Goal: Task Accomplishment & Management: Use online tool/utility

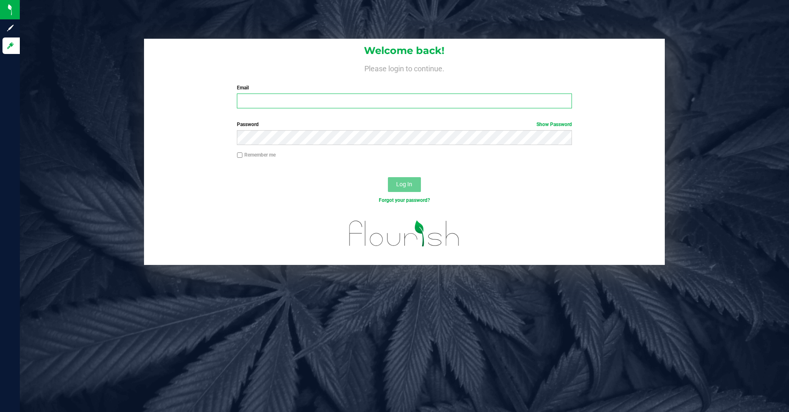
type input "[PERSON_NAME][EMAIL_ADDRESS][DOMAIN_NAME]"
click at [320, 179] on div "Log In" at bounding box center [404, 188] width 521 height 28
click at [398, 181] on button "Log In" at bounding box center [404, 184] width 33 height 15
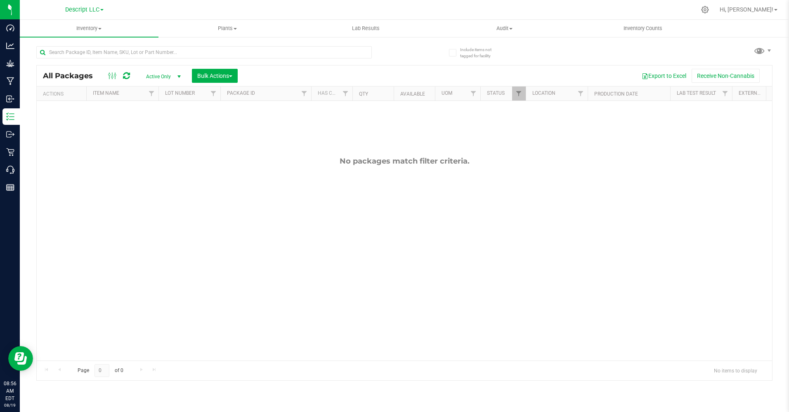
click at [103, 10] on span at bounding box center [101, 10] width 3 height 2
click at [100, 36] on link "Green [PERSON_NAME] Venture LLC. License#:OCM-PROC-24-000089" at bounding box center [84, 40] width 120 height 11
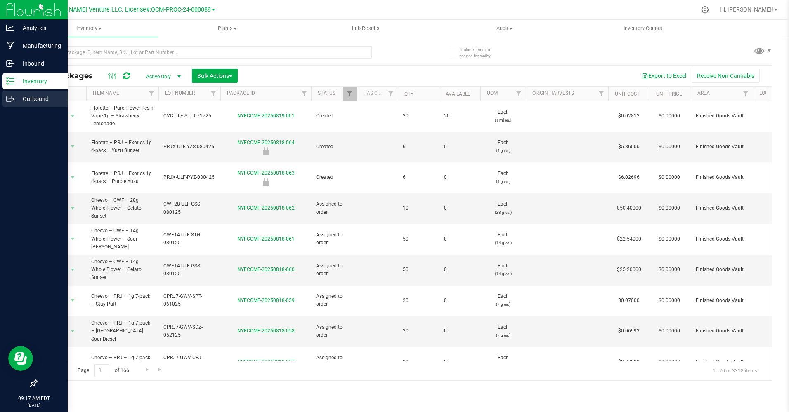
click at [8, 97] on icon at bounding box center [10, 99] width 8 height 8
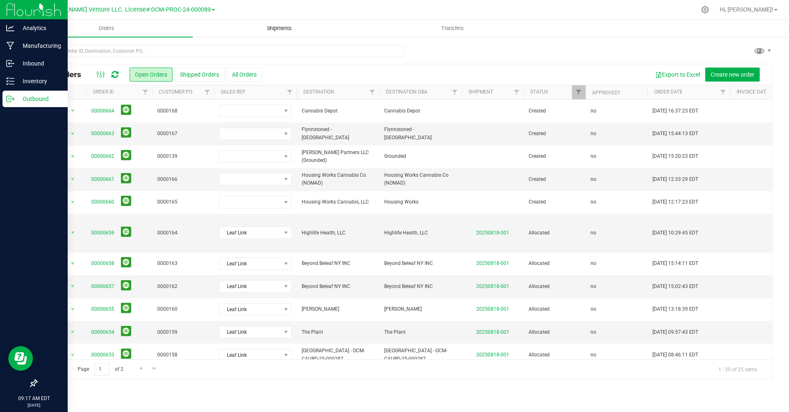
click at [267, 31] on span "Shipments" at bounding box center [279, 28] width 47 height 7
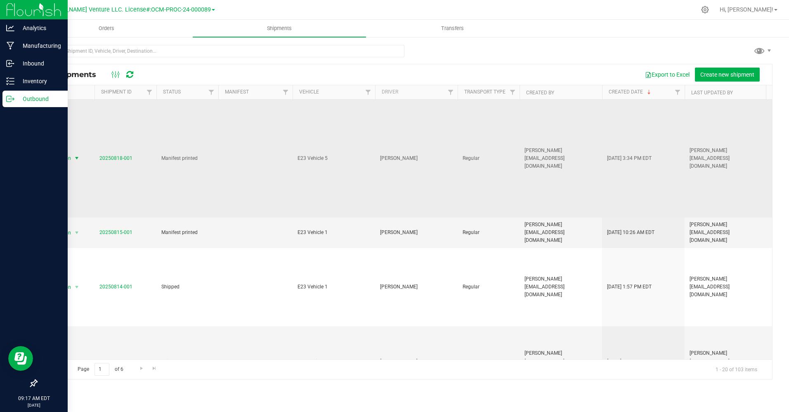
click at [77, 155] on span "select" at bounding box center [76, 158] width 7 height 7
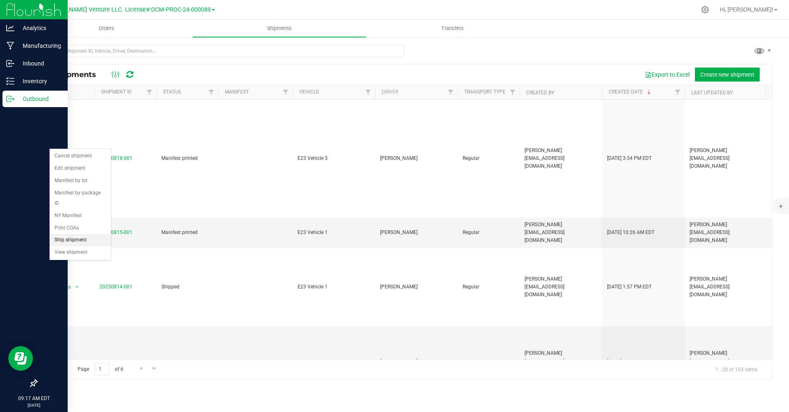
click at [82, 234] on li "Ship shipment" at bounding box center [79, 240] width 61 height 12
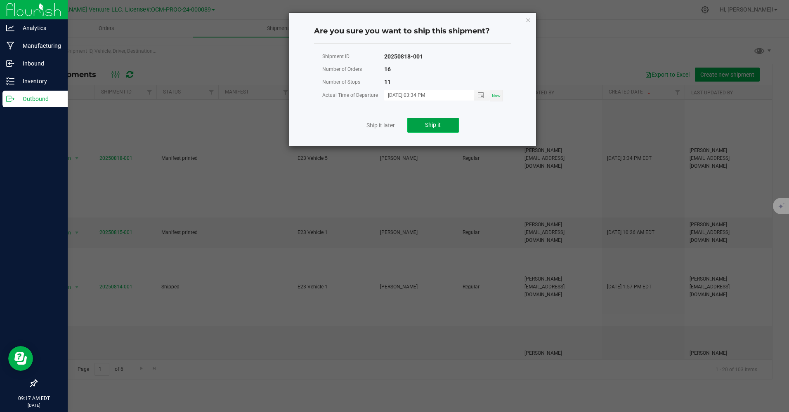
click at [440, 125] on span "Ship it" at bounding box center [433, 125] width 16 height 7
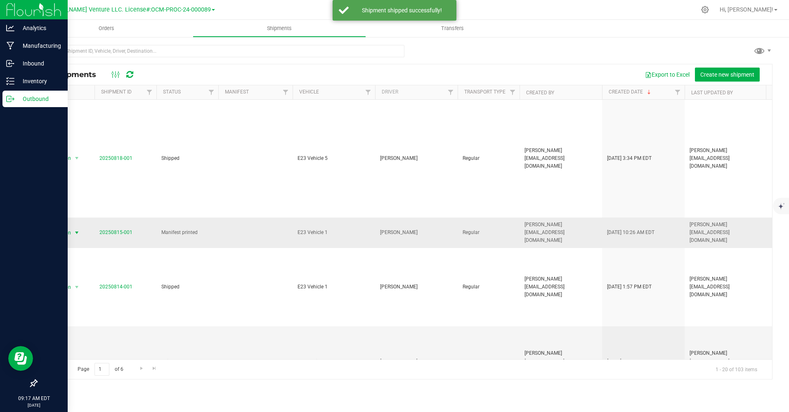
click at [63, 227] on span "Action" at bounding box center [60, 233] width 22 height 12
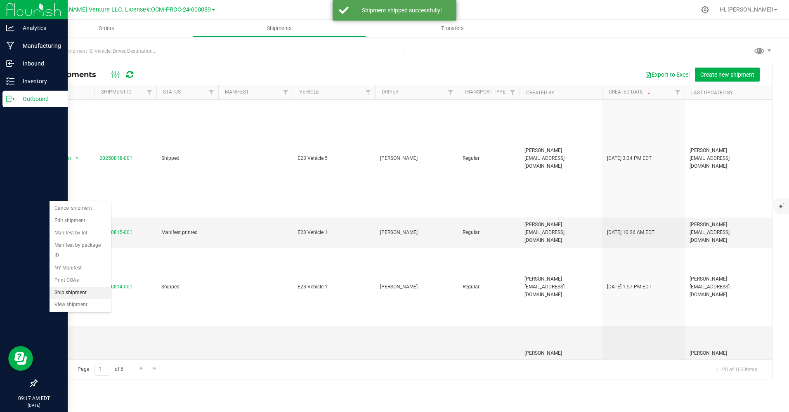
click at [80, 287] on li "Ship shipment" at bounding box center [79, 293] width 61 height 12
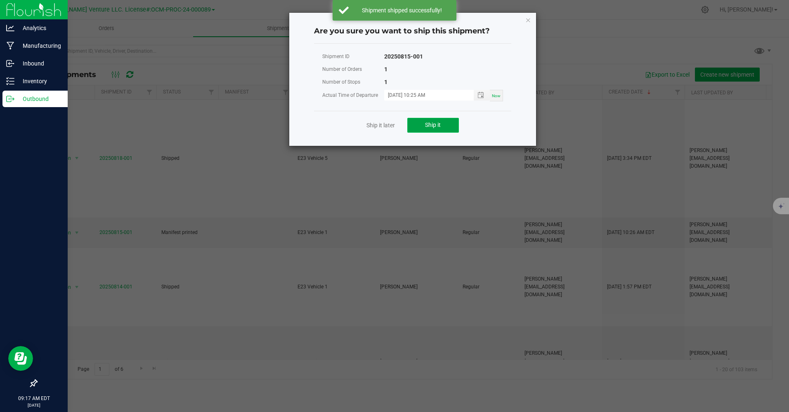
click at [427, 125] on span "Ship it" at bounding box center [433, 125] width 16 height 7
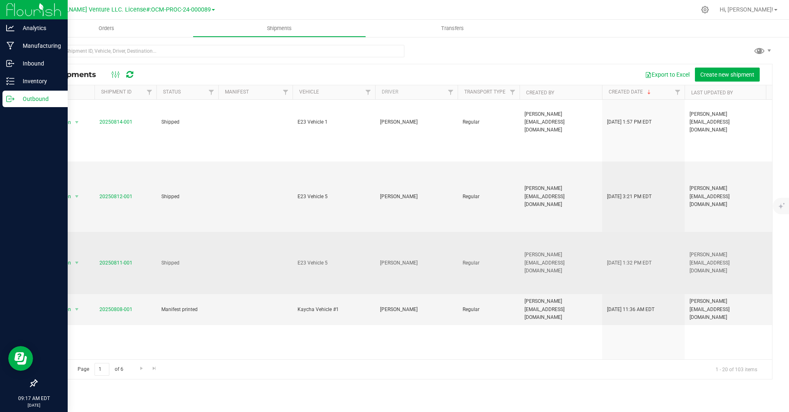
scroll to position [206, 0]
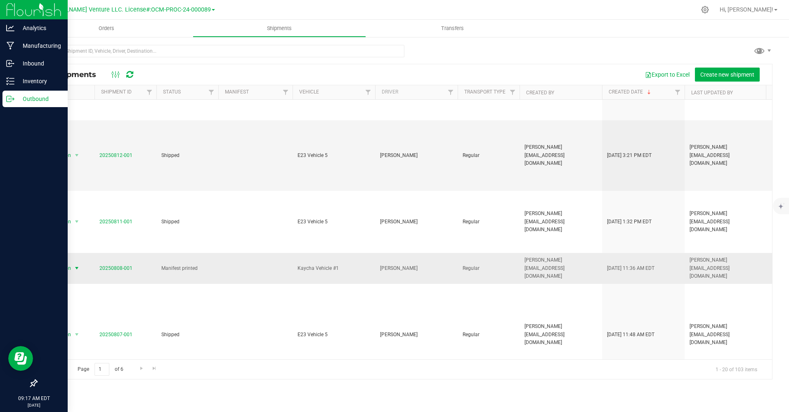
click at [55, 263] on span "Action" at bounding box center [60, 269] width 22 height 12
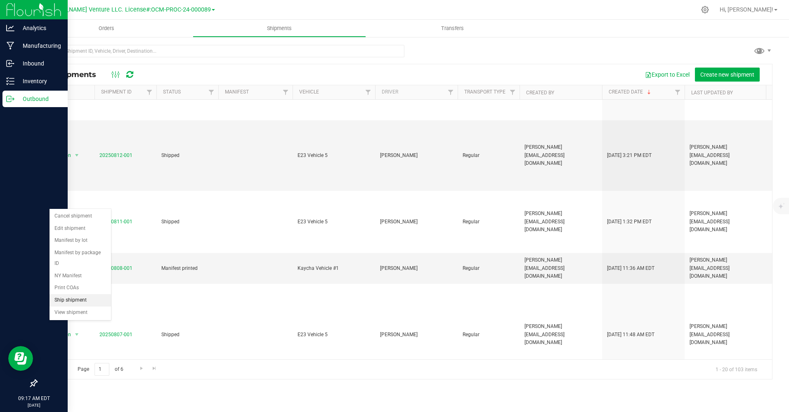
click at [88, 294] on li "Ship shipment" at bounding box center [79, 300] width 61 height 12
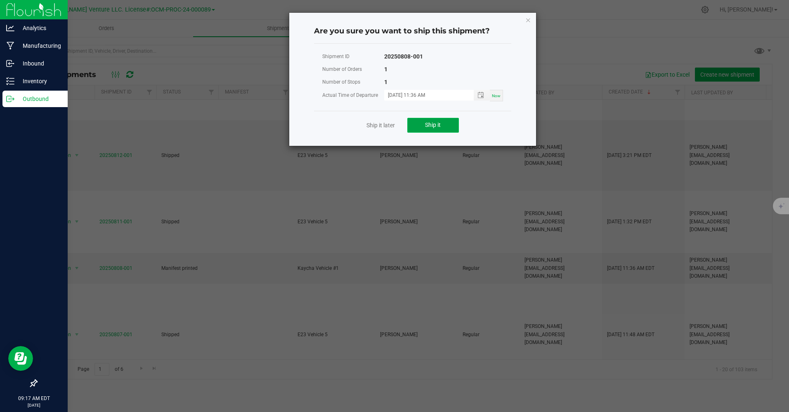
click at [434, 128] on span "Ship it" at bounding box center [433, 125] width 16 height 7
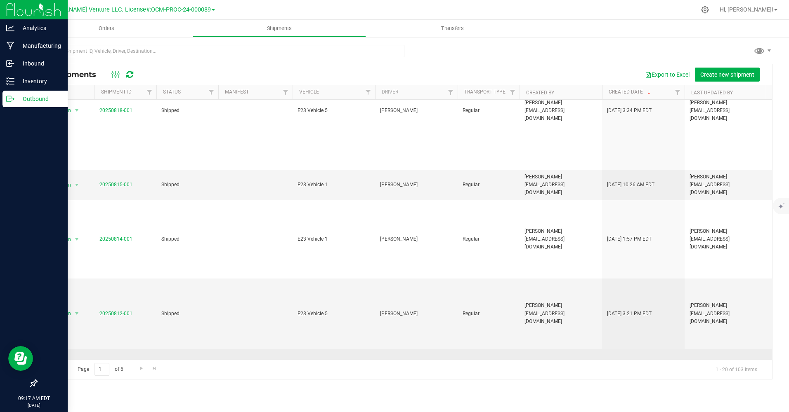
scroll to position [0, 0]
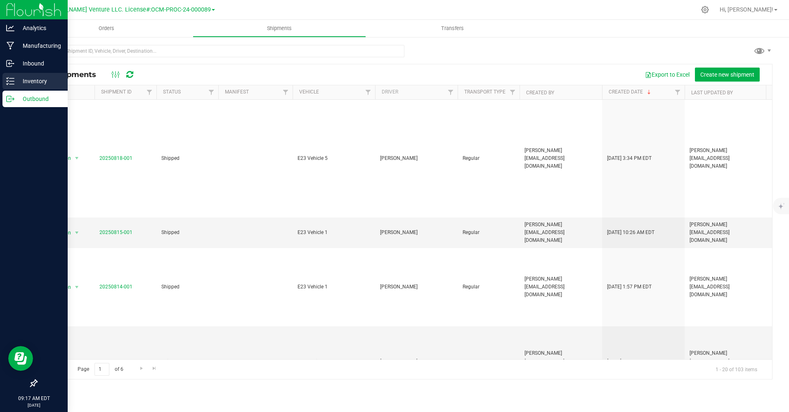
click at [16, 82] on p "Inventory" at bounding box center [38, 81] width 49 height 10
